Goal: Task Accomplishment & Management: Manage account settings

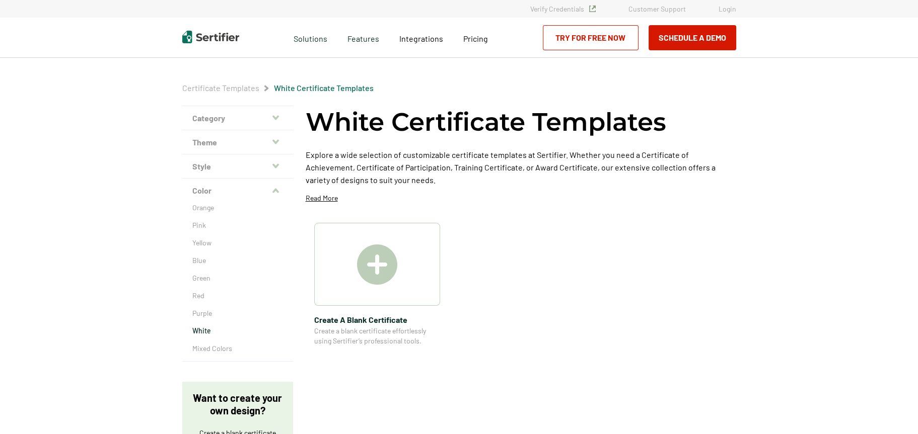
click at [730, 12] on link "Login" at bounding box center [727, 9] width 18 height 9
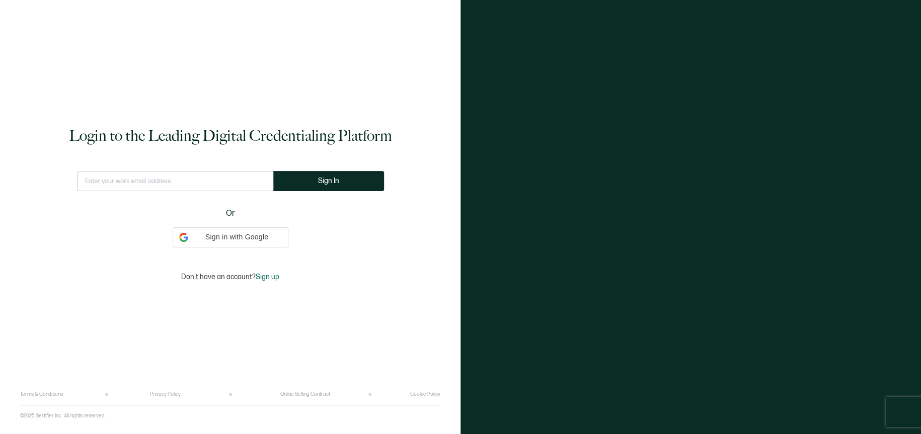
click at [184, 180] on input "text" at bounding box center [175, 181] width 196 height 20
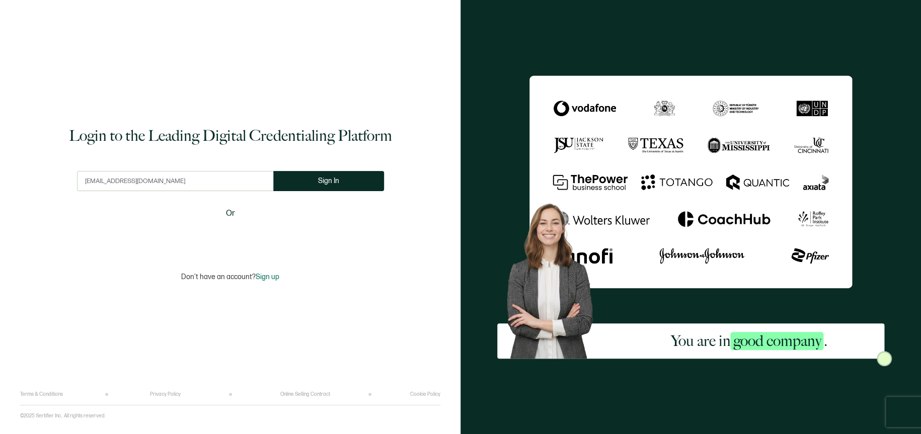
type input "[EMAIL_ADDRESS][DOMAIN_NAME]"
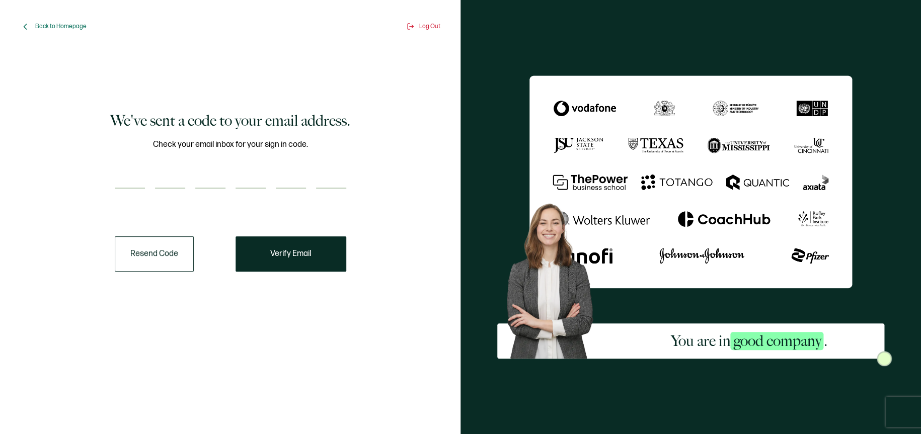
click at [124, 178] on input "number" at bounding box center [130, 179] width 30 height 20
paste input "9"
type input "9"
type input "0"
type input "6"
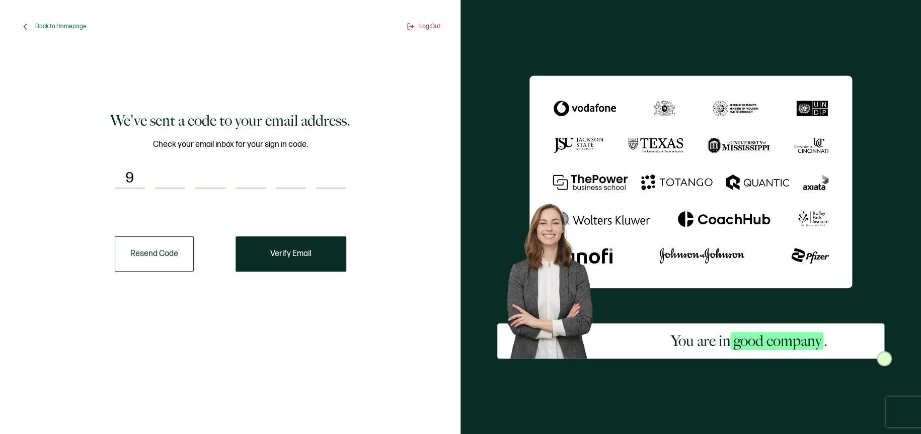
type input "3"
type input "6"
type input "1"
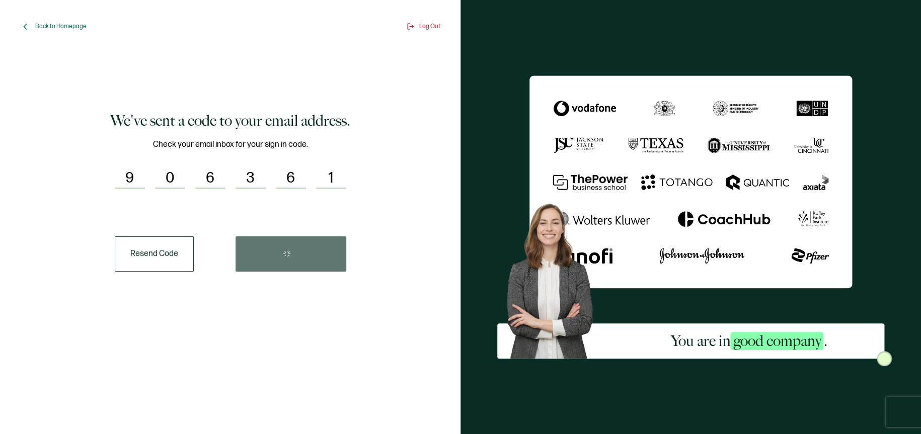
click at [318, 251] on div "Resend Code" at bounding box center [231, 254] width 232 height 35
click at [318, 251] on button "Verify Email" at bounding box center [291, 254] width 111 height 35
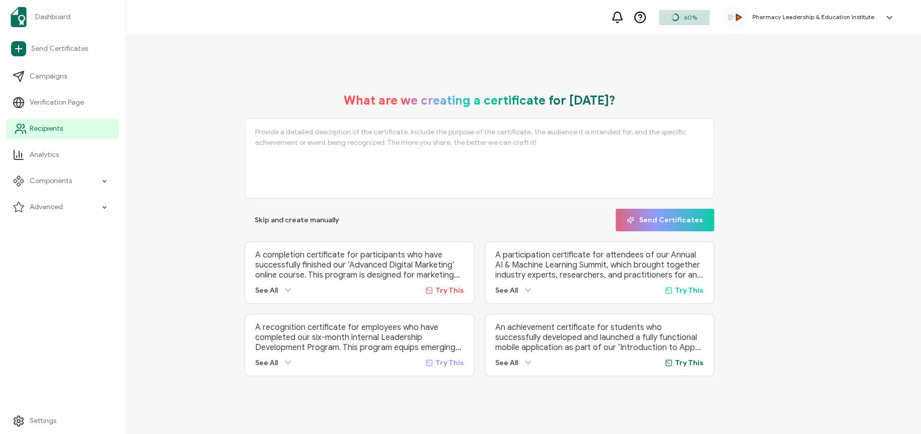
drag, startPoint x: 16, startPoint y: 128, endPoint x: 69, endPoint y: 137, distance: 53.6
click at [16, 128] on icon at bounding box center [21, 129] width 12 height 12
click at [46, 129] on span "Recipients" at bounding box center [46, 129] width 33 height 10
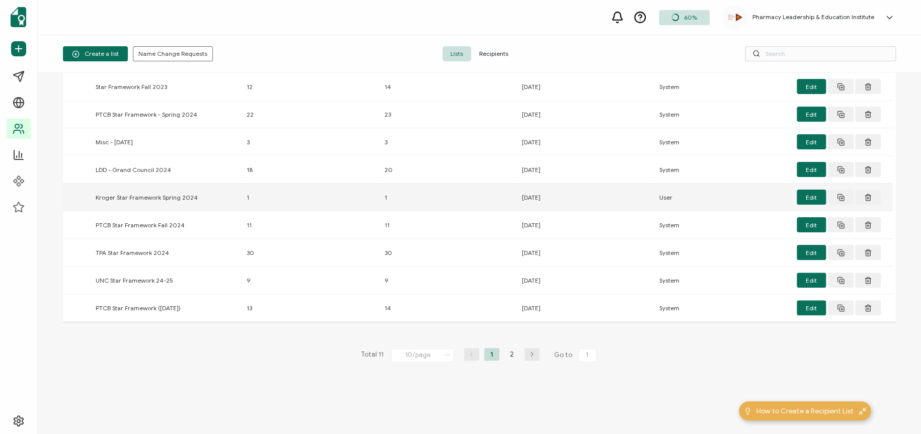
scroll to position [69, 0]
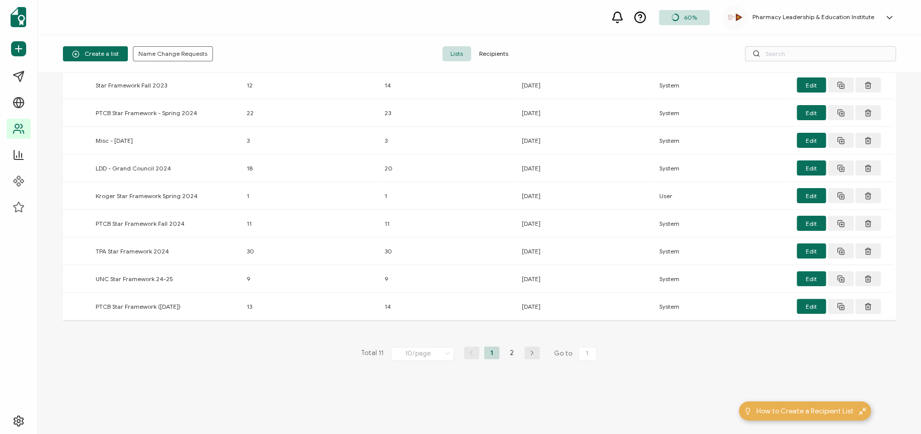
click at [487, 351] on li "1" at bounding box center [491, 353] width 15 height 13
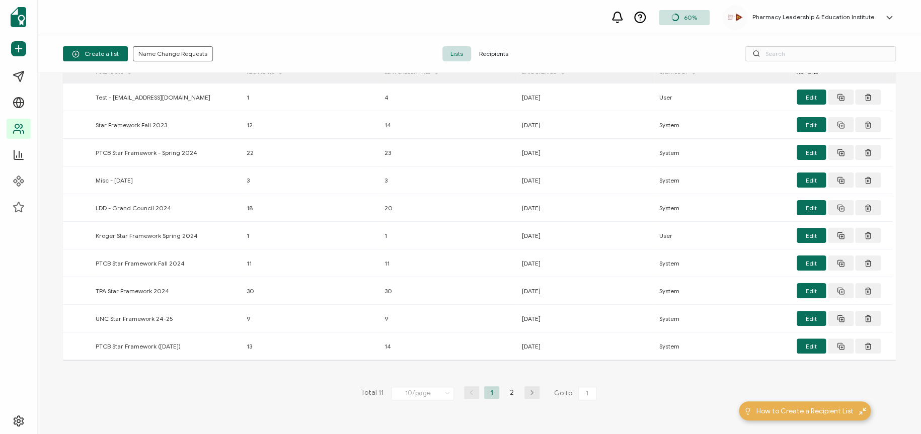
scroll to position [0, 0]
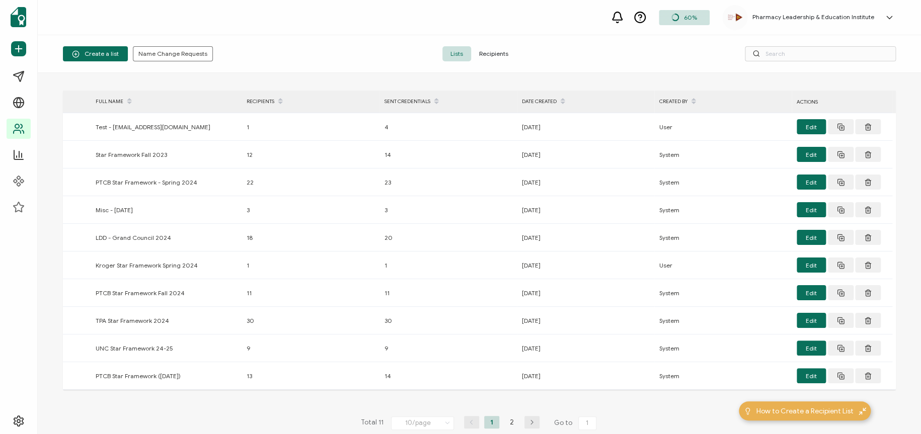
click at [536, 99] on div "DATE CREATED" at bounding box center [585, 101] width 137 height 17
click at [537, 99] on div "DATE CREATED" at bounding box center [585, 101] width 137 height 17
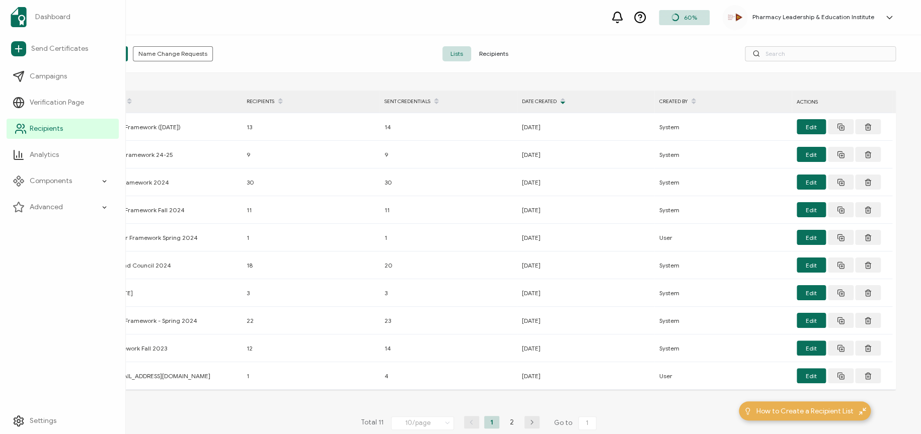
click at [45, 130] on span "Recipients" at bounding box center [46, 129] width 33 height 10
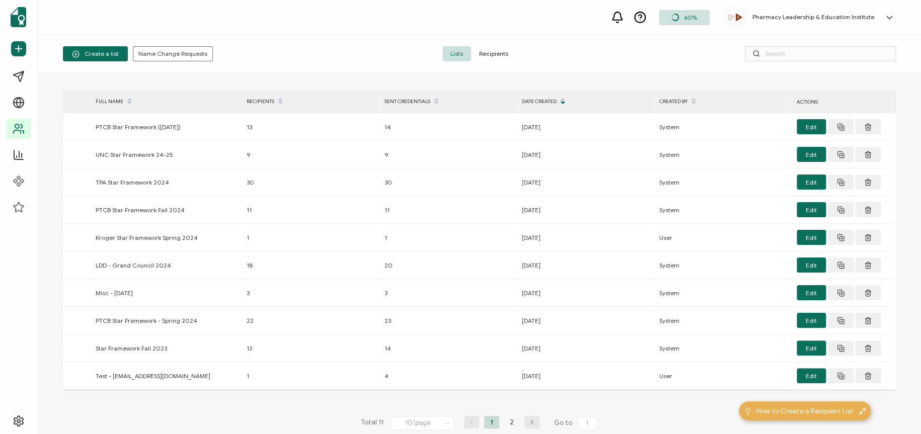
click at [490, 52] on span "Recipients" at bounding box center [493, 53] width 45 height 15
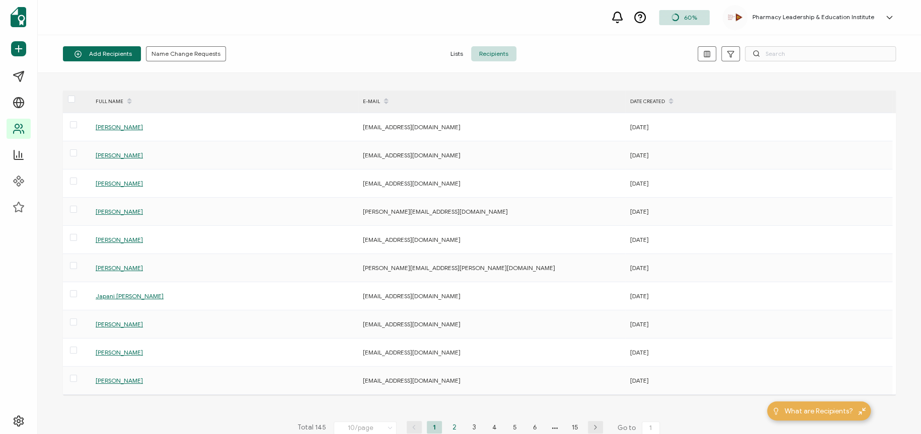
click at [451, 424] on li "2" at bounding box center [454, 427] width 15 height 13
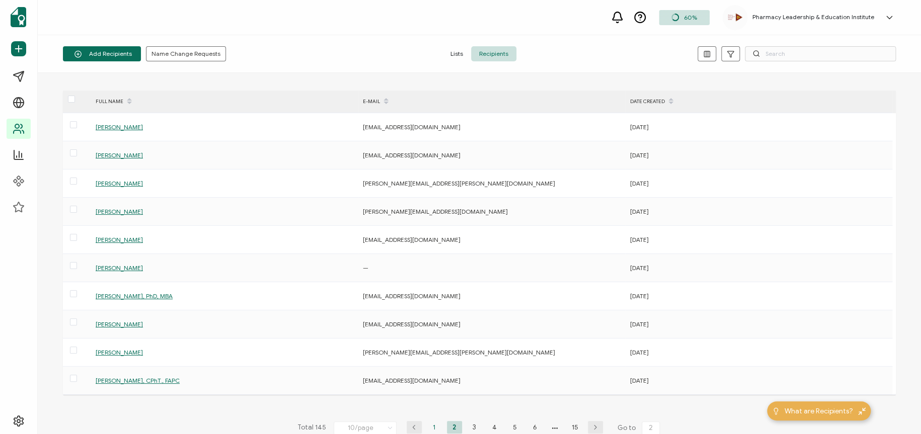
click at [432, 426] on li "1" at bounding box center [434, 427] width 15 height 13
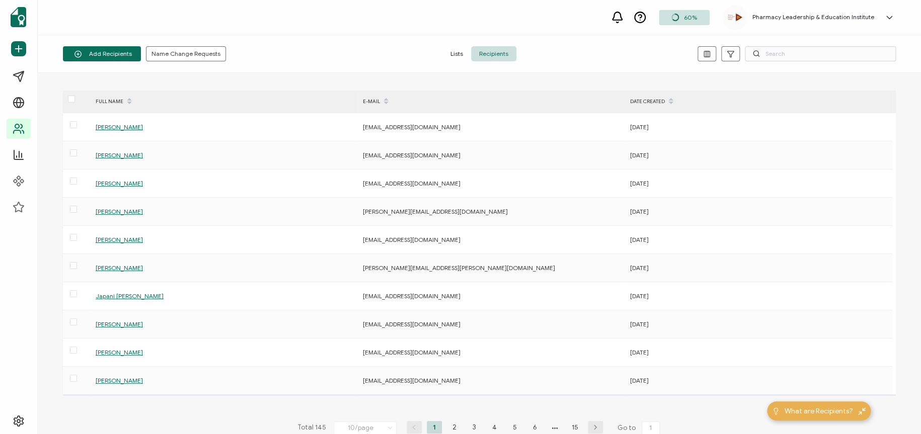
click at [265, 32] on div "60% Pharmacy Leadership & Education Institute Lori Carey lcarey@plei.org ID: 64…" at bounding box center [479, 17] width 883 height 35
